Goal: Check status: Check status

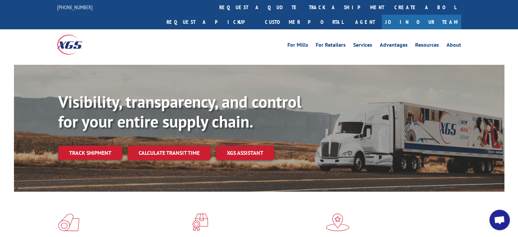
scroll to position [247, 0]
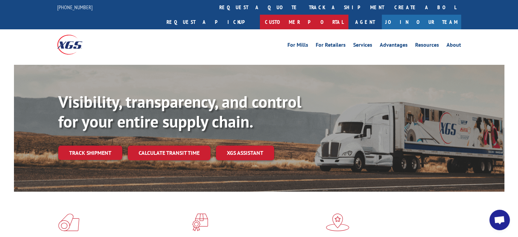
click at [348, 15] on link "Customer Portal" at bounding box center [304, 22] width 88 height 15
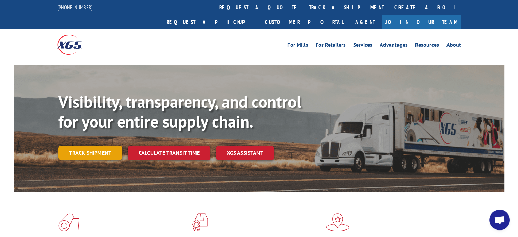
scroll to position [247, 0]
click at [110, 145] on link "Track shipment" at bounding box center [90, 152] width 64 height 14
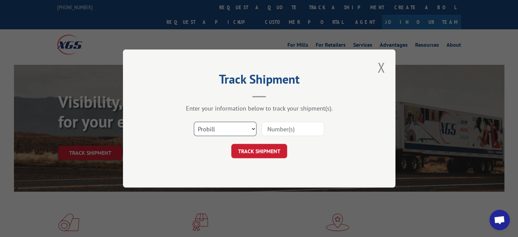
click at [238, 132] on select "Select category... Probill BOL PO" at bounding box center [225, 129] width 63 height 14
select select "bol"
click at [194, 122] on select "Select category... Probill BOL PO" at bounding box center [225, 129] width 63 height 14
click at [268, 128] on input at bounding box center [292, 129] width 63 height 14
paste input "1010591."
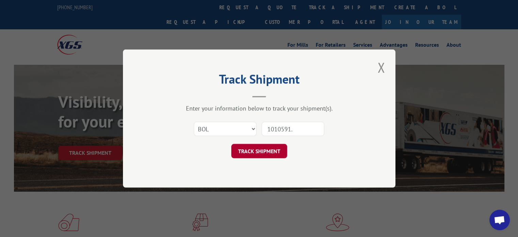
type input "1010591."
click at [269, 146] on button "TRACK SHIPMENT" at bounding box center [259, 151] width 56 height 14
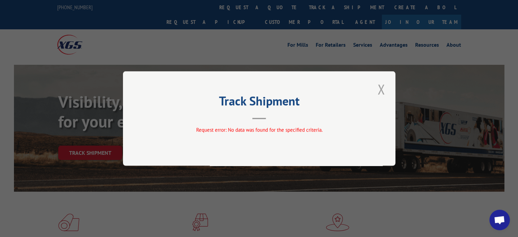
click at [376, 95] on button "Close modal" at bounding box center [381, 89] width 12 height 19
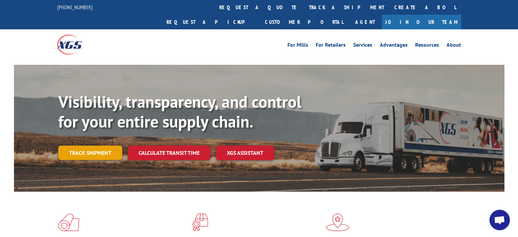
click at [101, 145] on link "Track shipment" at bounding box center [90, 152] width 64 height 14
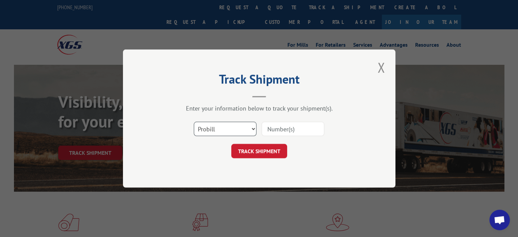
click at [225, 127] on select "Select category... Probill BOL PO" at bounding box center [225, 129] width 63 height 14
select select "bol"
click at [194, 122] on select "Select category... Probill BOL PO" at bounding box center [225, 129] width 63 height 14
click at [296, 134] on input at bounding box center [292, 129] width 63 height 14
paste input "1010591."
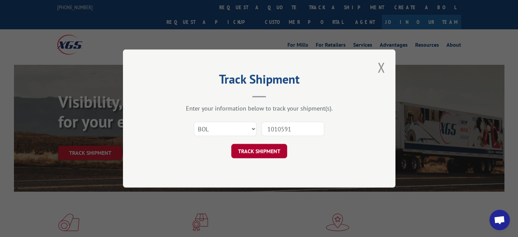
type input "1010591"
click at [250, 150] on button "TRACK SHIPMENT" at bounding box center [259, 151] width 56 height 14
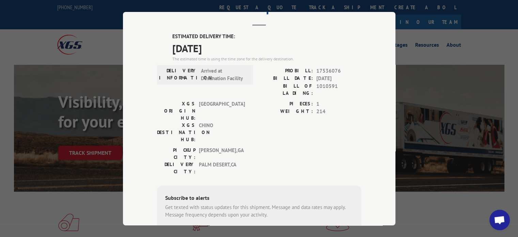
scroll to position [0, 0]
